Goal: Transaction & Acquisition: Purchase product/service

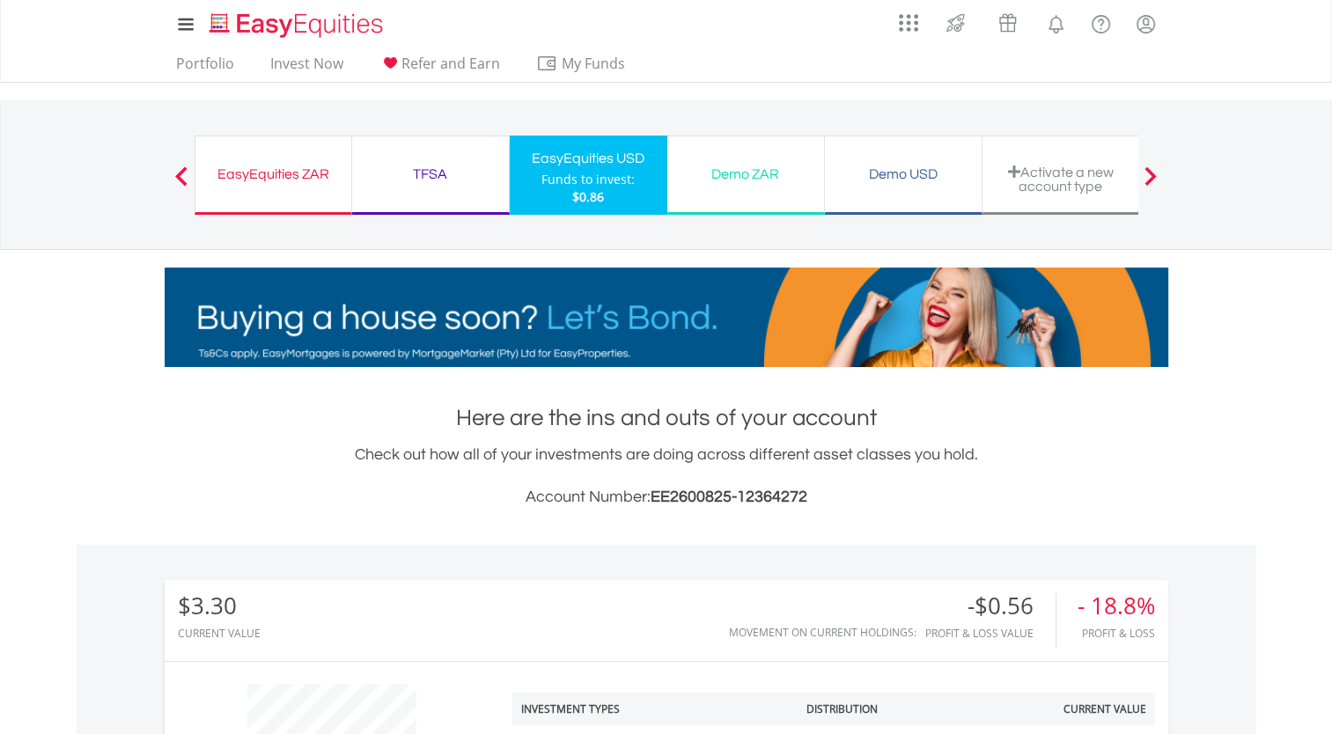
click at [560, 180] on div "Funds to invest:" at bounding box center [587, 180] width 93 height 18
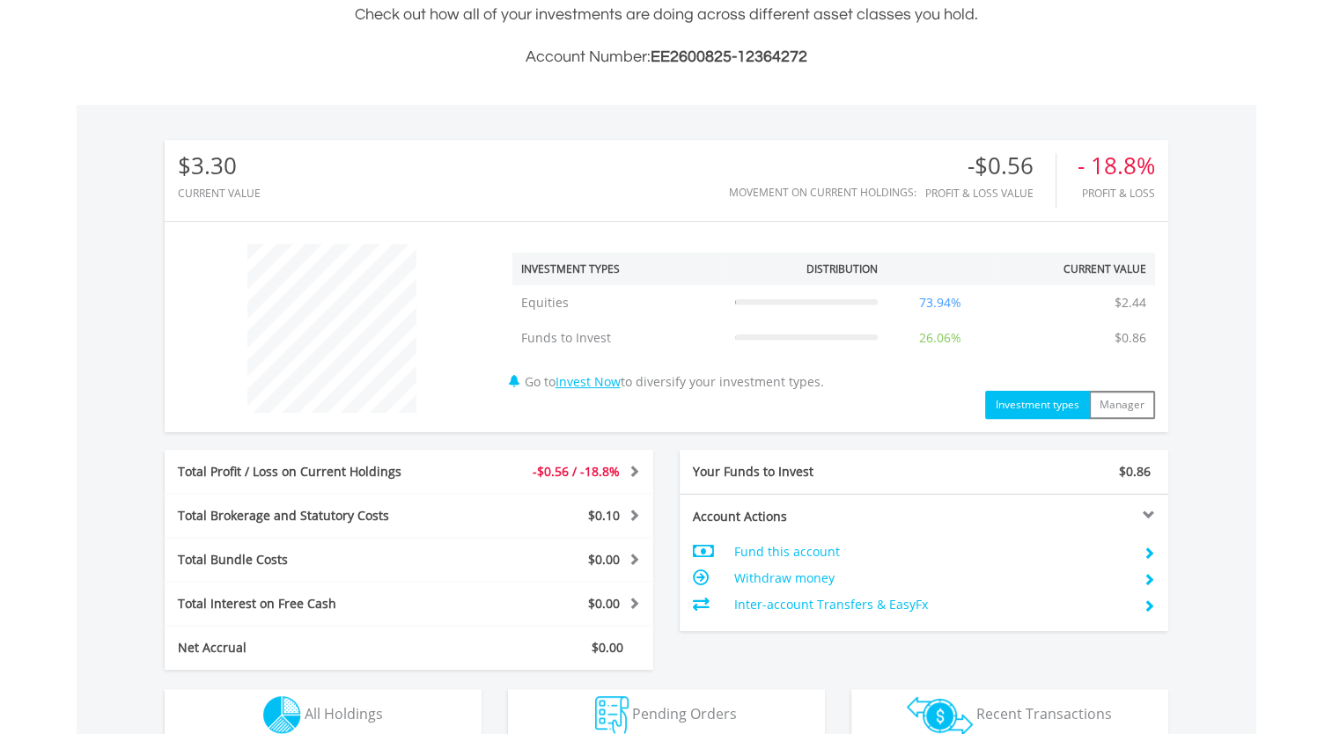
scroll to position [169, 335]
click at [1019, 401] on button "Investment types" at bounding box center [1037, 405] width 105 height 28
click at [601, 378] on link "Invest Now" at bounding box center [588, 381] width 65 height 17
